Goal: Navigation & Orientation: Understand site structure

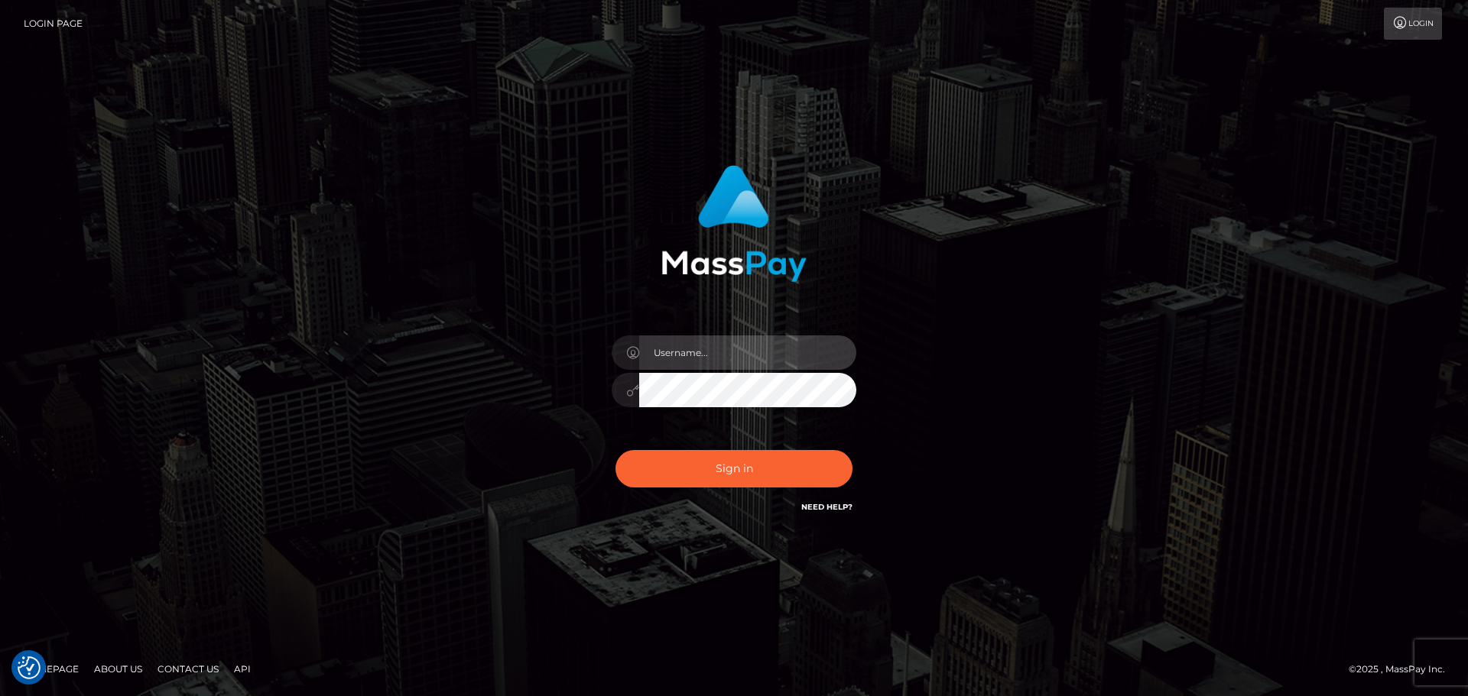
click at [713, 354] on input "text" at bounding box center [747, 353] width 217 height 34
type input "Michelle.T"
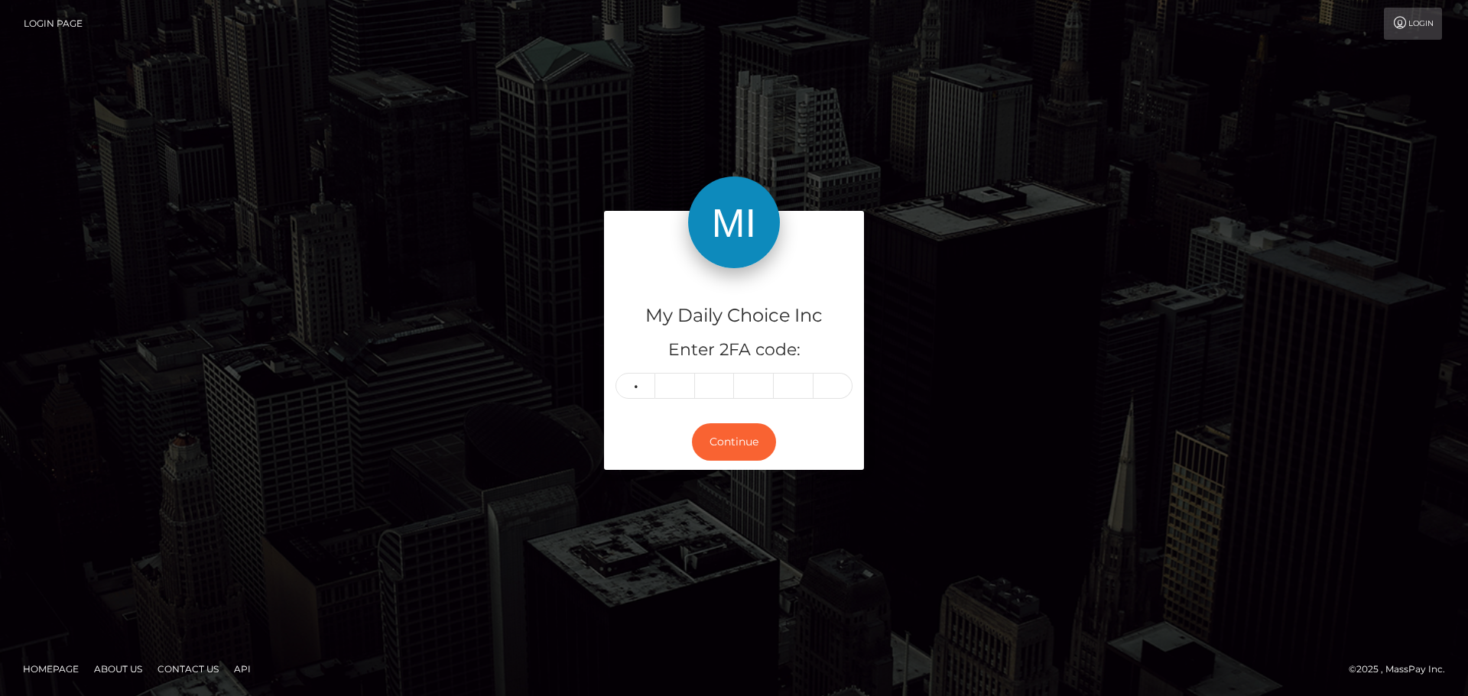
type input "4"
type input "9"
type input "5"
type input "4"
type input "9"
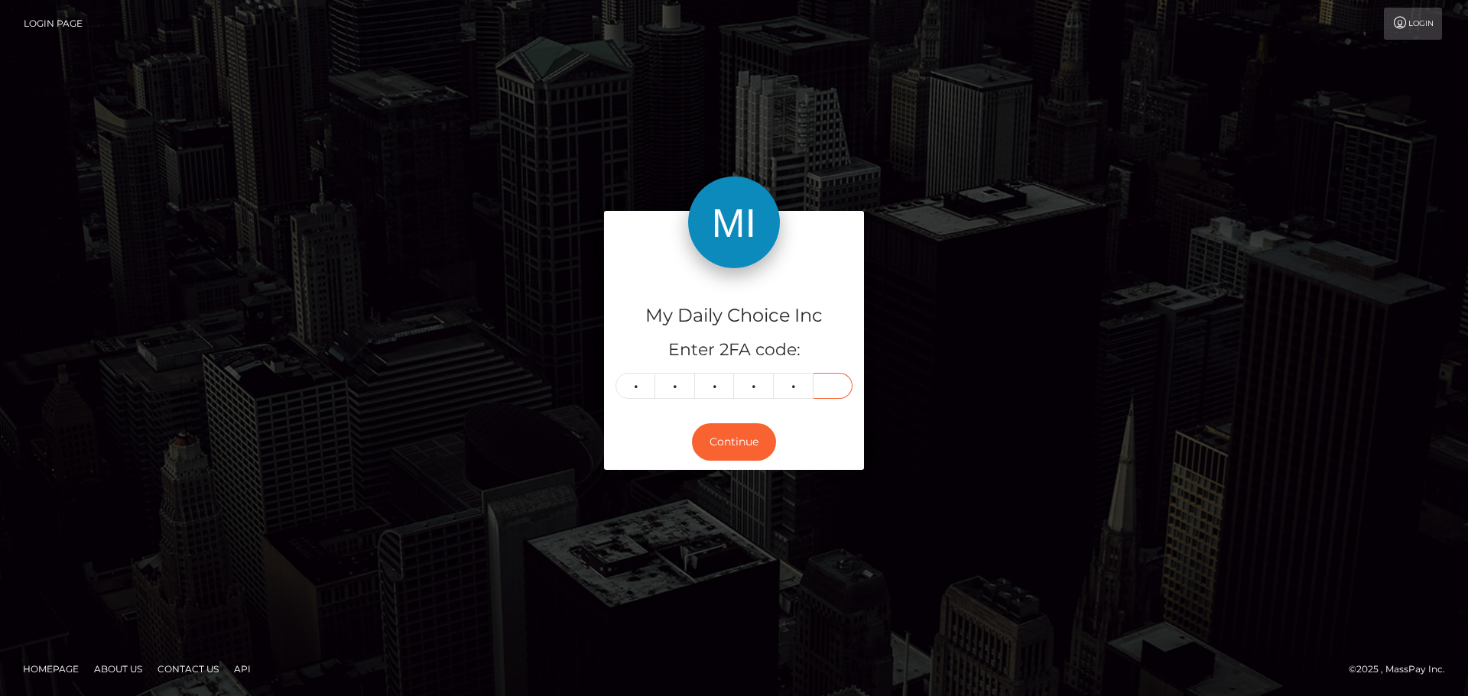
type input "4"
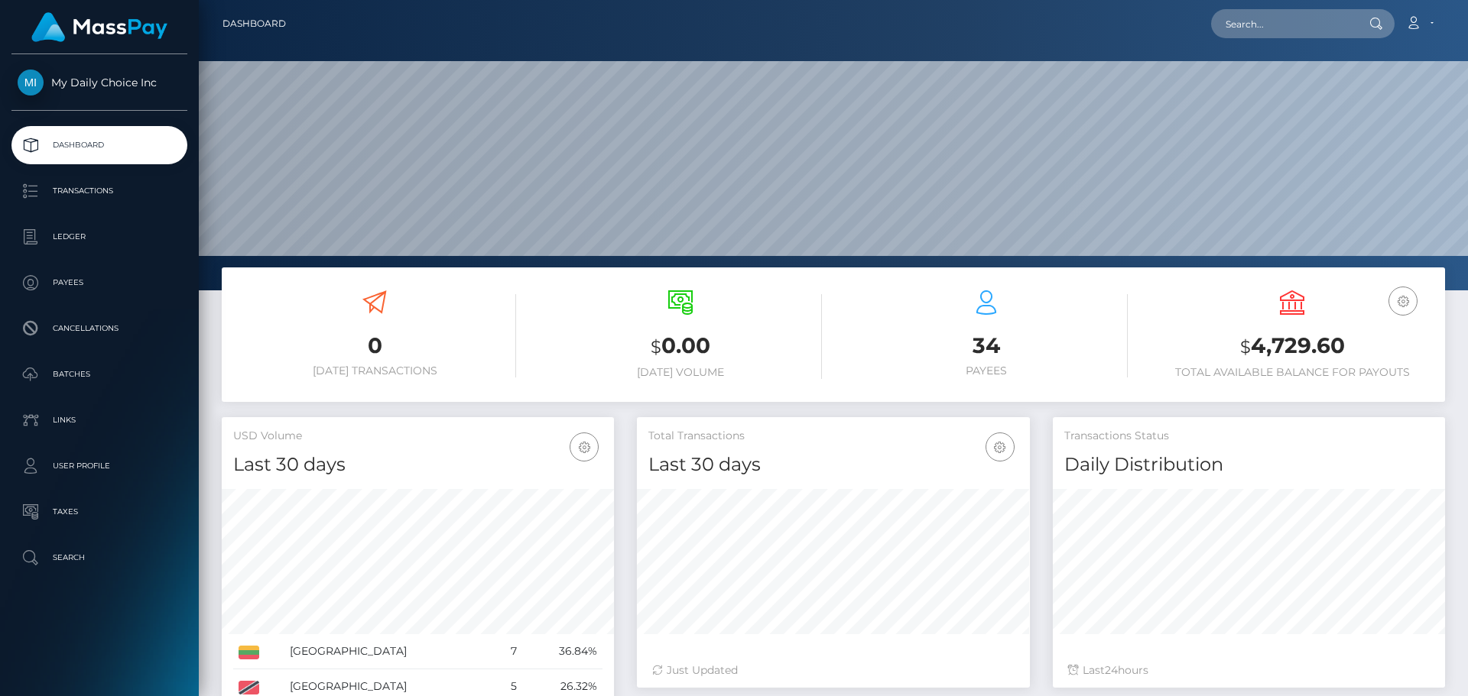
scroll to position [271, 393]
click at [89, 381] on p "Batches" at bounding box center [100, 374] width 164 height 23
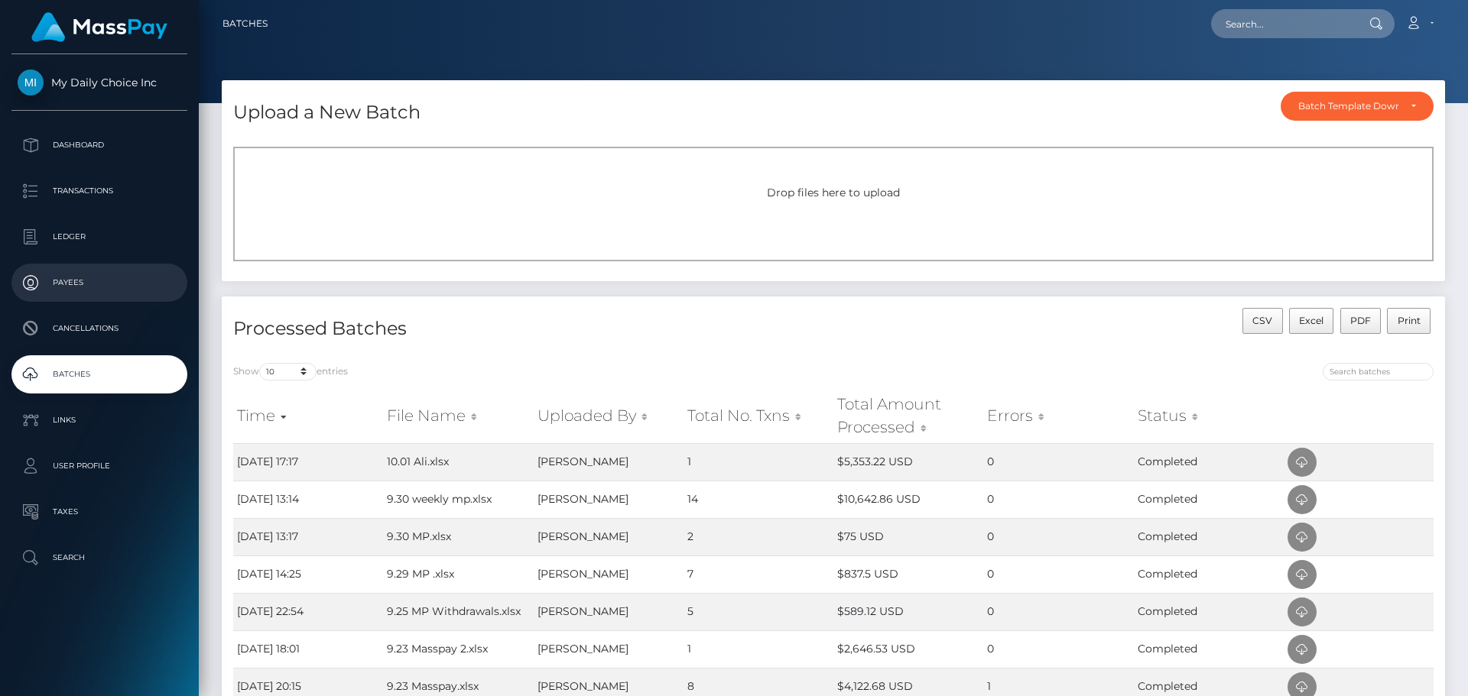
click at [80, 284] on p "Payees" at bounding box center [100, 282] width 164 height 23
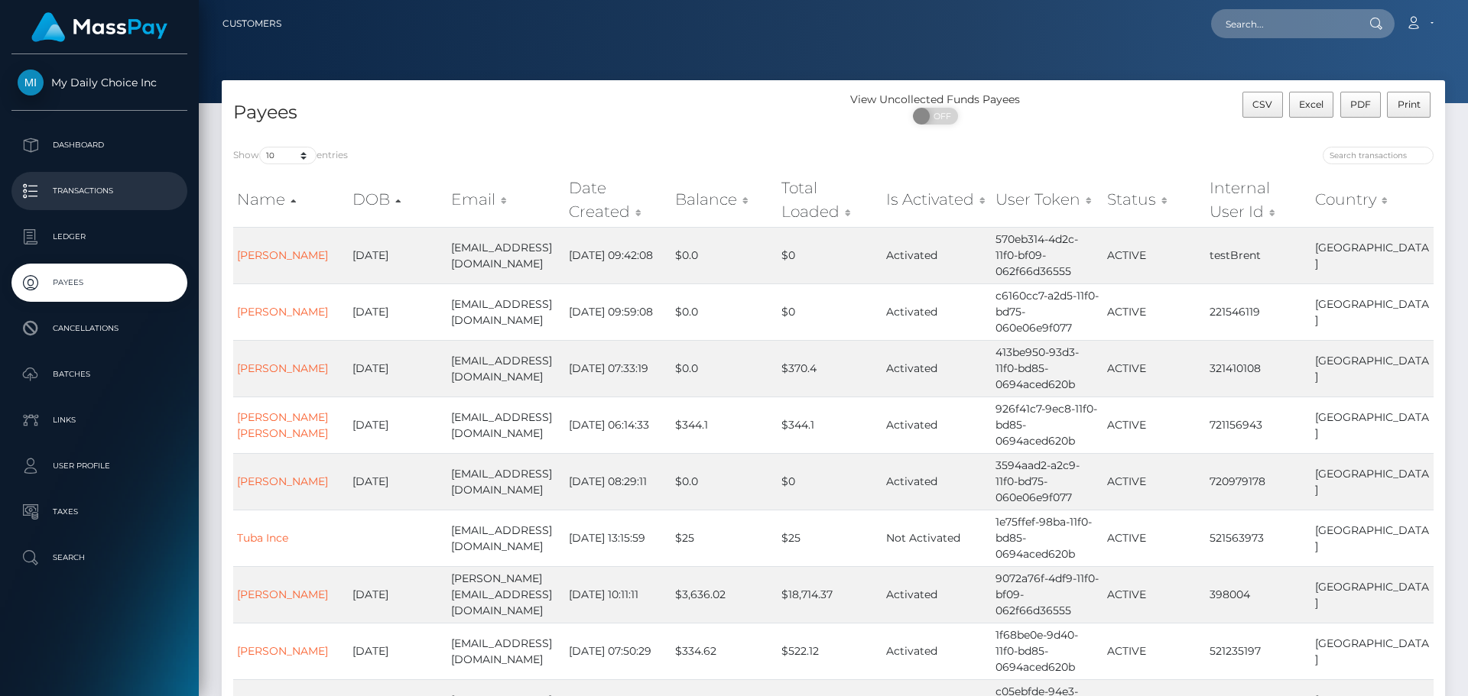
click at [98, 193] on p "Transactions" at bounding box center [100, 191] width 164 height 23
